Goal: Book appointment/travel/reservation

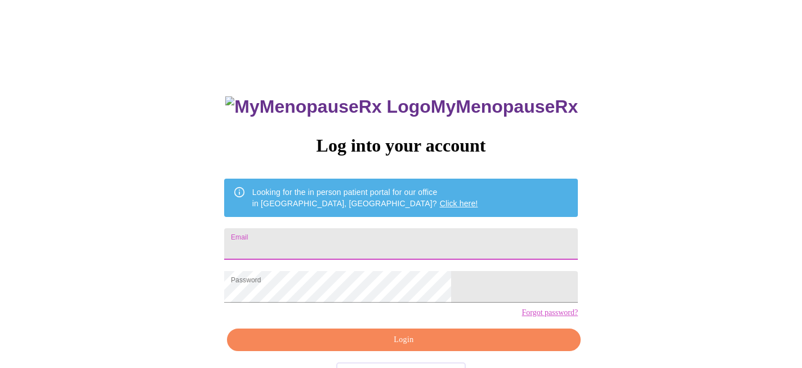
click at [329, 240] on input "Email" at bounding box center [401, 244] width 354 height 32
type input "[PERSON_NAME][EMAIL_ADDRESS][DOMAIN_NAME]"
click at [381, 347] on span "Login" at bounding box center [404, 340] width 328 height 14
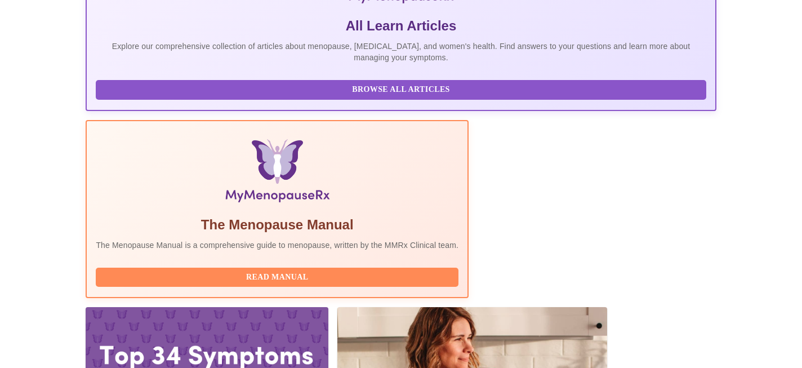
scroll to position [307, 0]
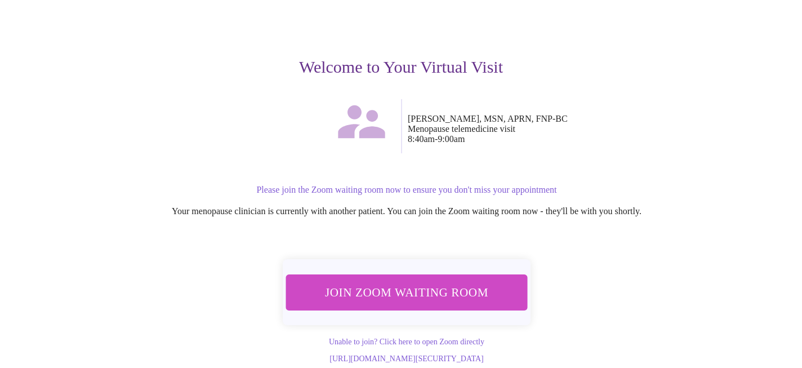
scroll to position [102, 0]
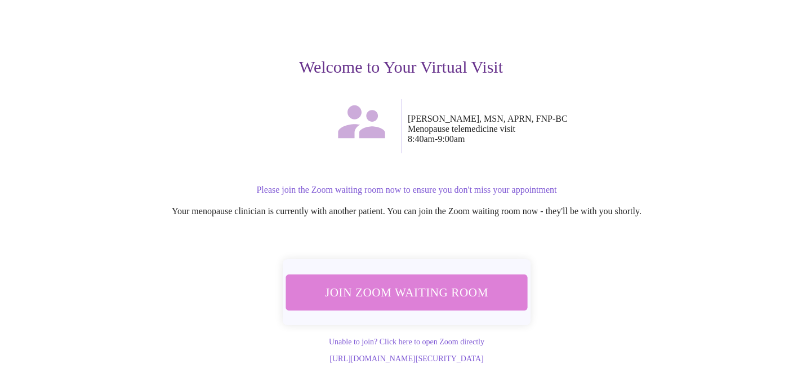
click at [434, 282] on span "Join Zoom Waiting Room" at bounding box center [407, 292] width 212 height 21
